Goal: Task Accomplishment & Management: Manage account settings

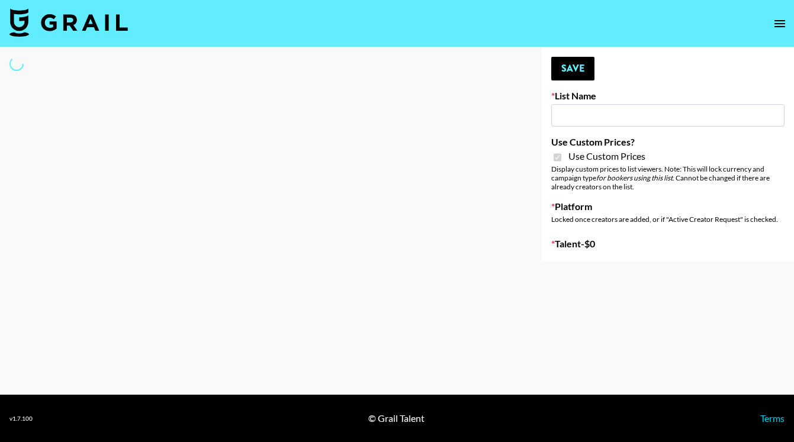
type input "Peppermayo"
checkbox input "true"
select select "Brand"
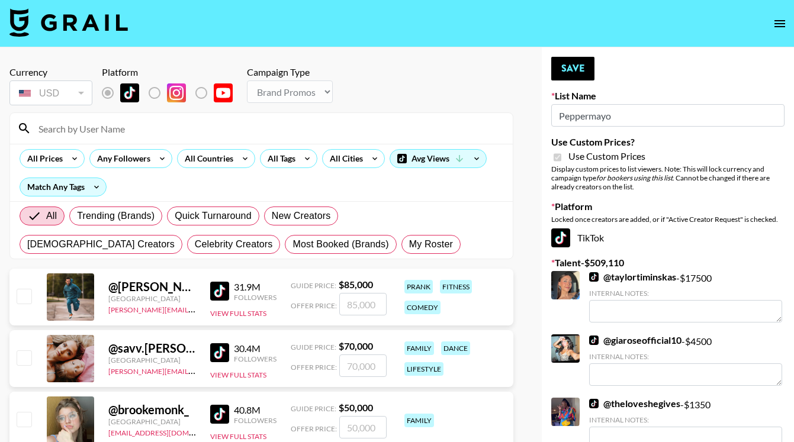
click at [78, 128] on input at bounding box center [268, 128] width 474 height 19
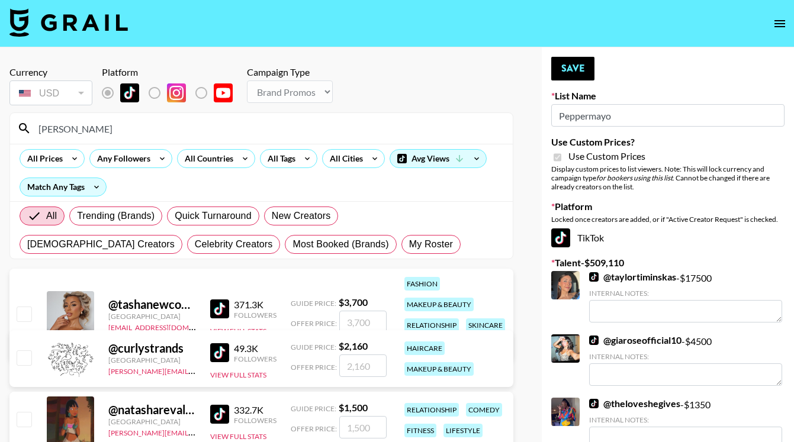
type input "[PERSON_NAME]"
click at [27, 311] on input "checkbox" at bounding box center [24, 314] width 14 height 14
checkbox input "true"
type input "3700"
click at [573, 66] on button "Save" at bounding box center [572, 69] width 43 height 24
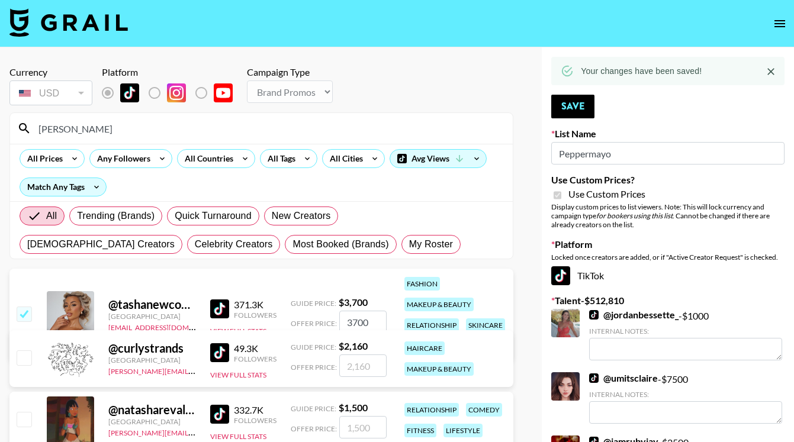
drag, startPoint x: 88, startPoint y: 134, endPoint x: -14, endPoint y: 126, distance: 102.2
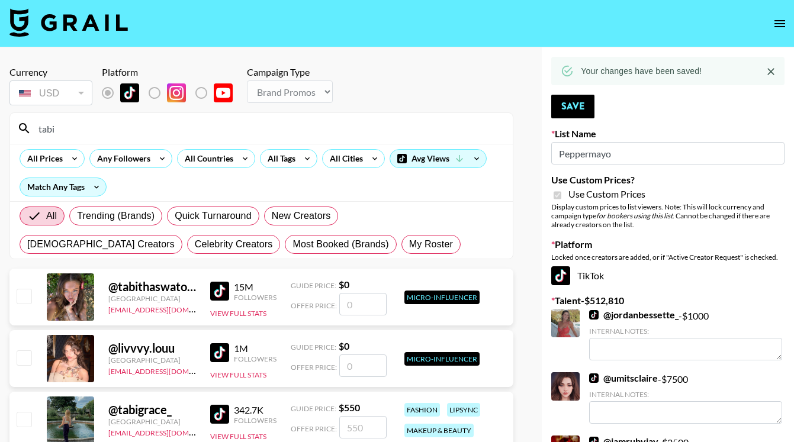
type input "tabi"
click at [27, 423] on input "checkbox" at bounding box center [24, 419] width 14 height 14
checkbox input "true"
type input "550"
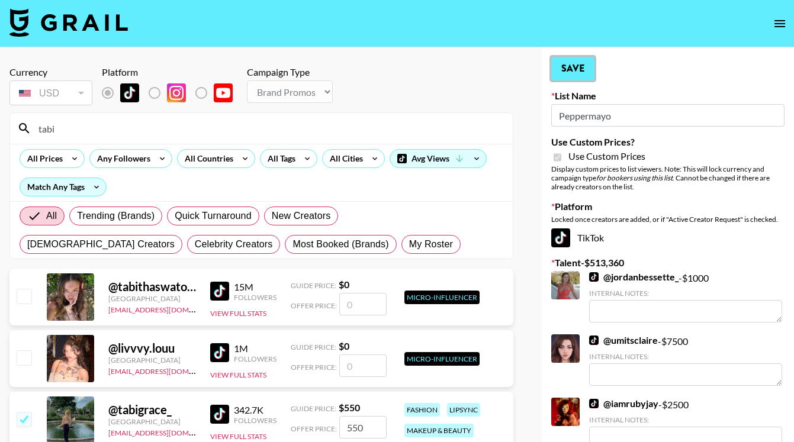
click at [576, 68] on button "Save" at bounding box center [572, 69] width 43 height 24
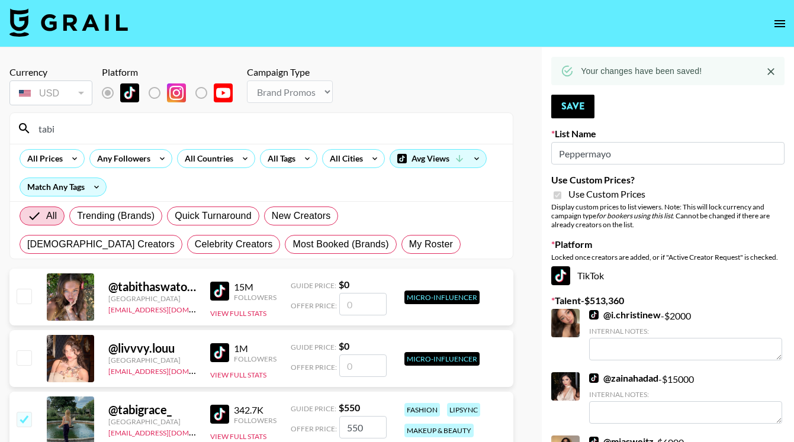
drag, startPoint x: 95, startPoint y: 130, endPoint x: -1, endPoint y: 127, distance: 96.0
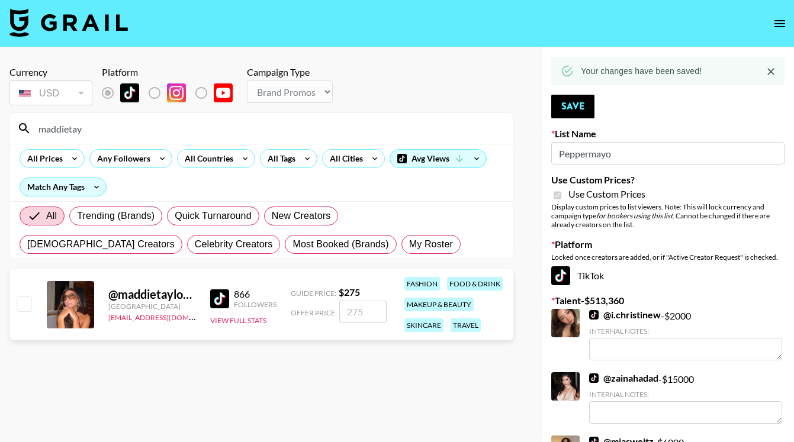
type input "maddietay"
click at [22, 305] on input "checkbox" at bounding box center [24, 304] width 14 height 14
checkbox input "true"
type input "275"
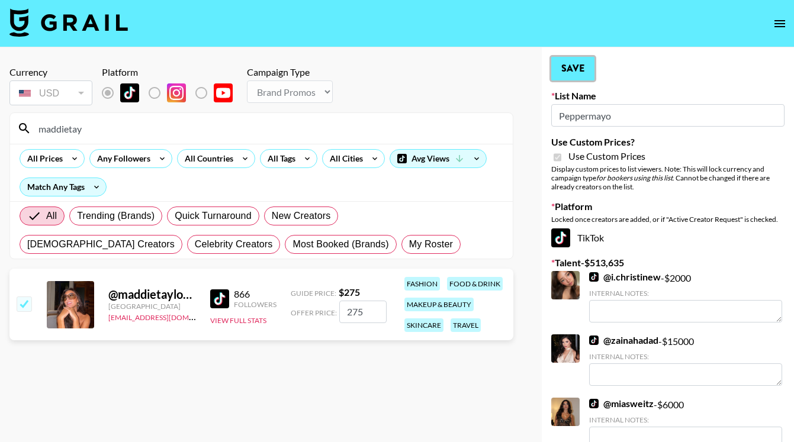
click at [570, 68] on button "Save" at bounding box center [572, 69] width 43 height 24
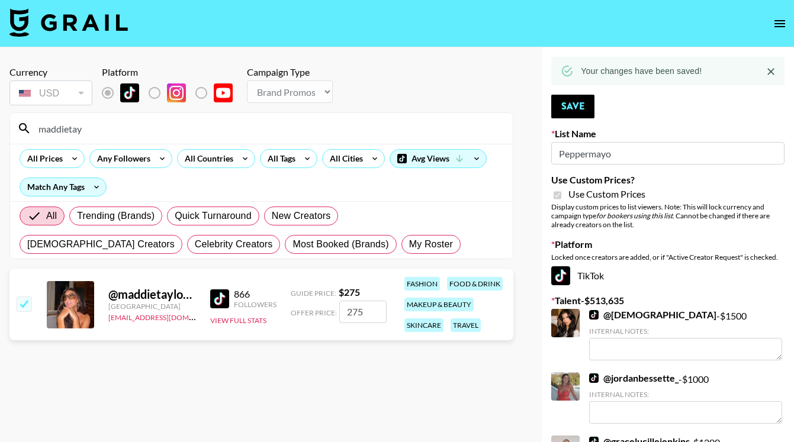
drag, startPoint x: 115, startPoint y: 131, endPoint x: 1, endPoint y: 123, distance: 114.6
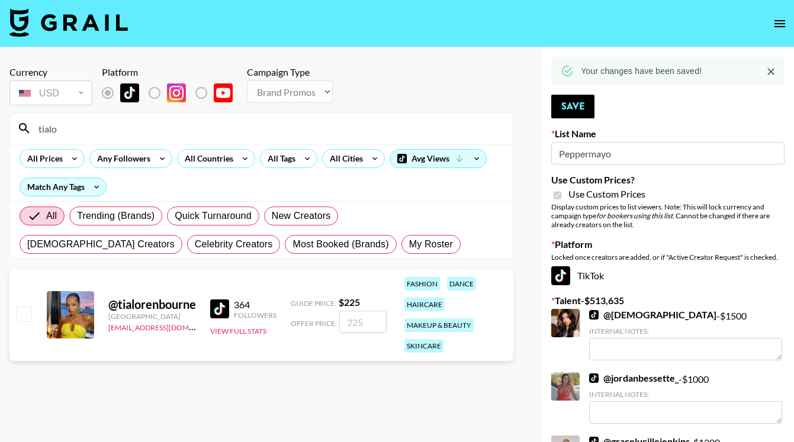
type input "tialo"
click at [20, 321] on input "checkbox" at bounding box center [24, 314] width 14 height 14
checkbox input "true"
type input "225"
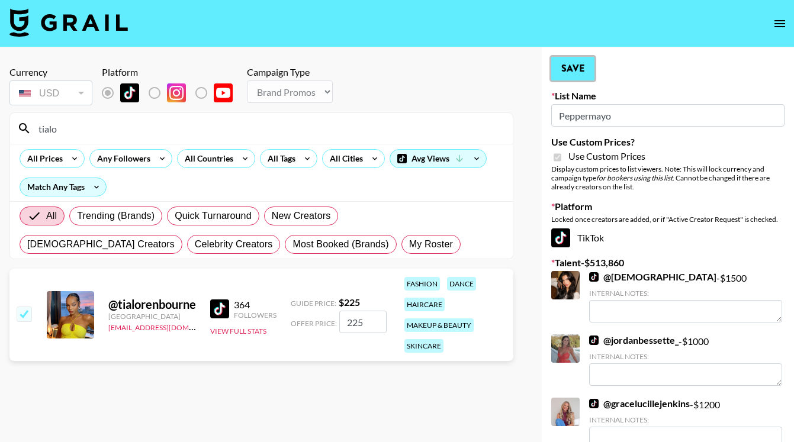
click at [573, 70] on button "Save" at bounding box center [572, 69] width 43 height 24
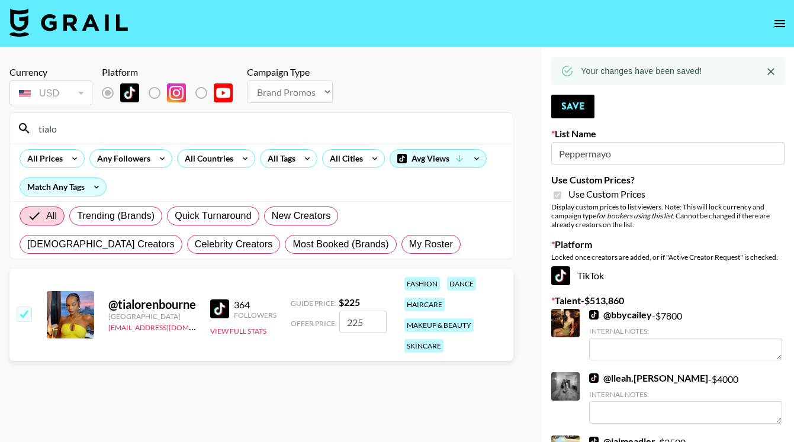
drag, startPoint x: 76, startPoint y: 134, endPoint x: -3, endPoint y: 133, distance: 78.8
type input "s"
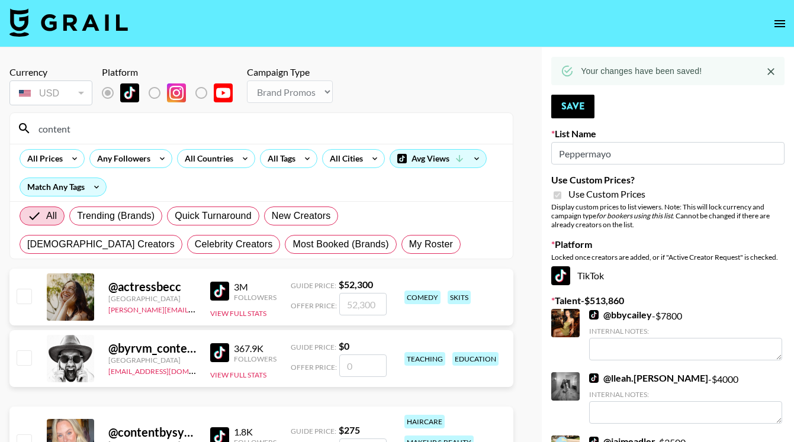
type input "content"
click at [25, 435] on input "checkbox" at bounding box center [24, 442] width 14 height 14
checkbox input "true"
type input "275"
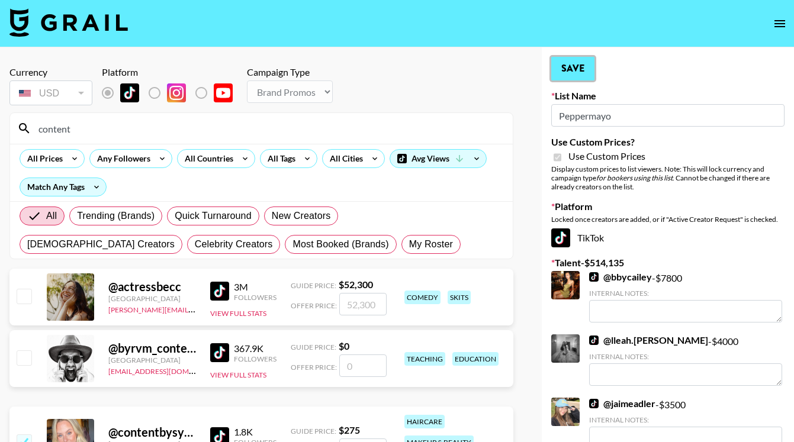
click at [578, 65] on button "Save" at bounding box center [572, 69] width 43 height 24
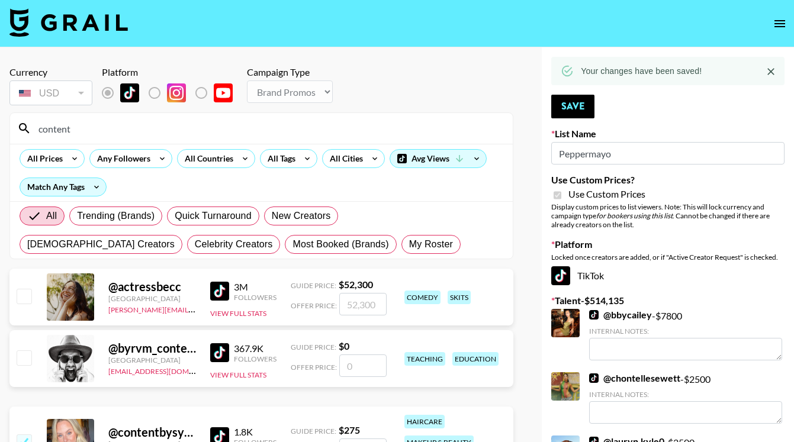
drag, startPoint x: 92, startPoint y: 133, endPoint x: -23, endPoint y: 125, distance: 115.8
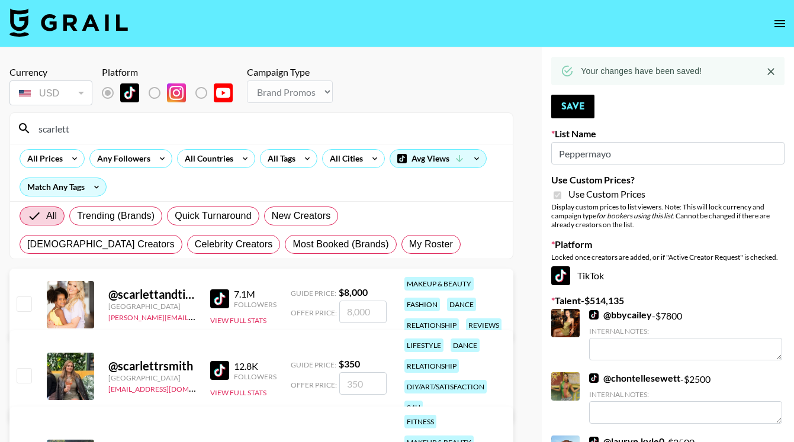
type input "scarlett"
click at [25, 375] on input "checkbox" at bounding box center [24, 375] width 14 height 14
checkbox input "true"
type input "350"
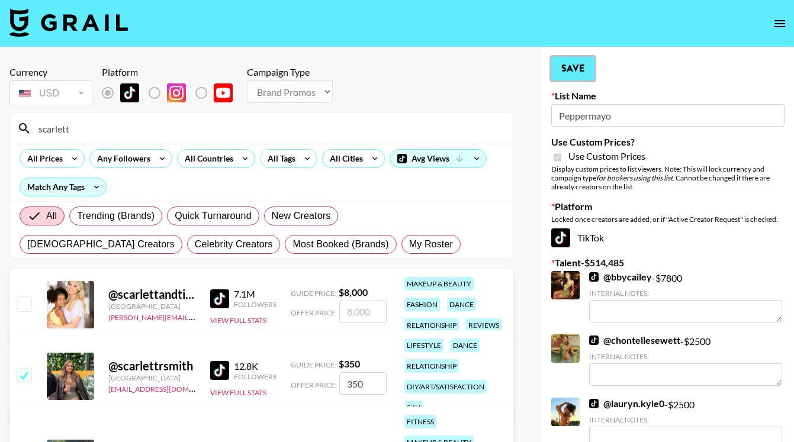
click at [572, 69] on button "Save" at bounding box center [572, 69] width 43 height 24
